Goal: Information Seeking & Learning: Learn about a topic

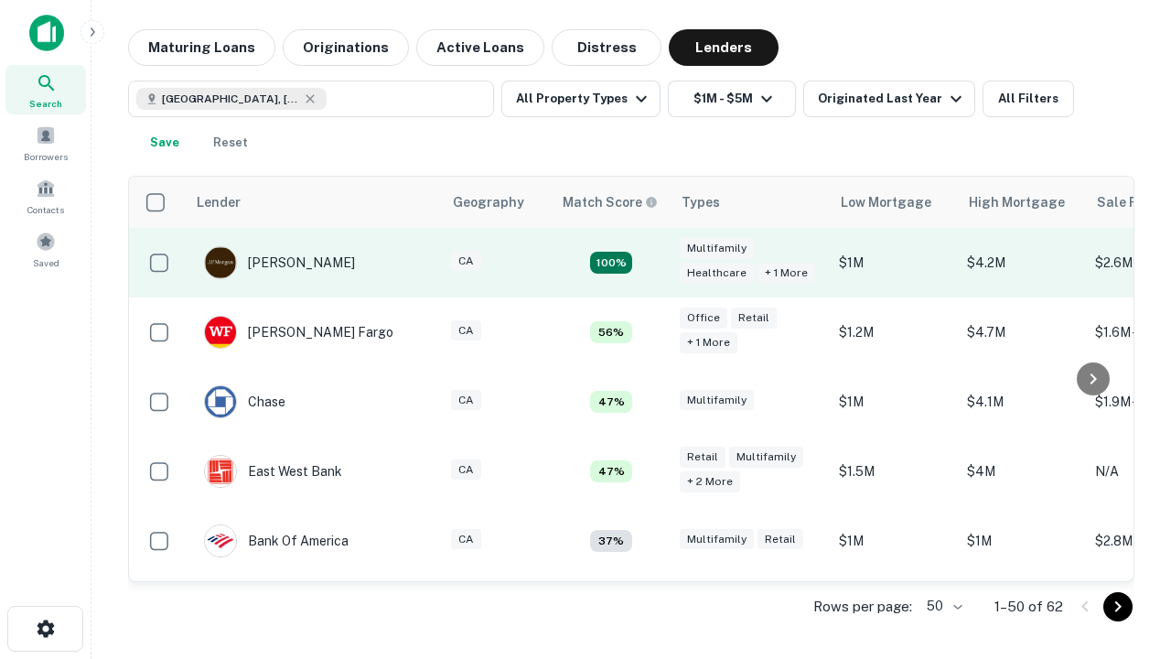
click at [650, 263] on td "100%" at bounding box center [611, 263] width 119 height 70
